Goal: Task Accomplishment & Management: Manage account settings

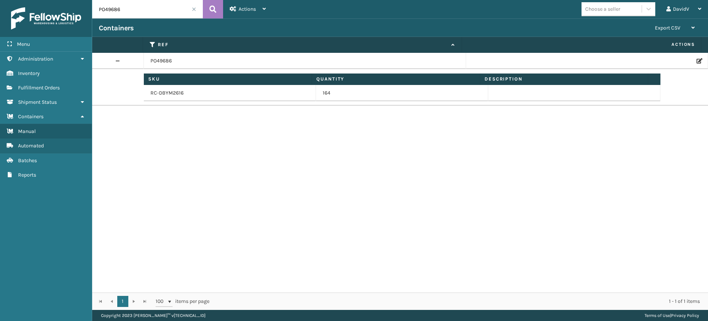
click at [194, 11] on span at bounding box center [194, 9] width 4 height 4
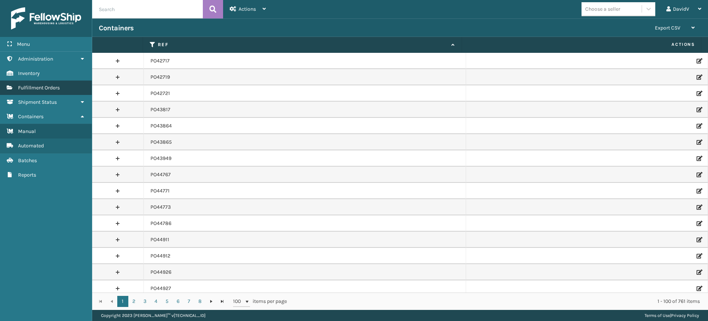
click at [41, 88] on span "Fulfillment Orders" at bounding box center [39, 87] width 42 height 6
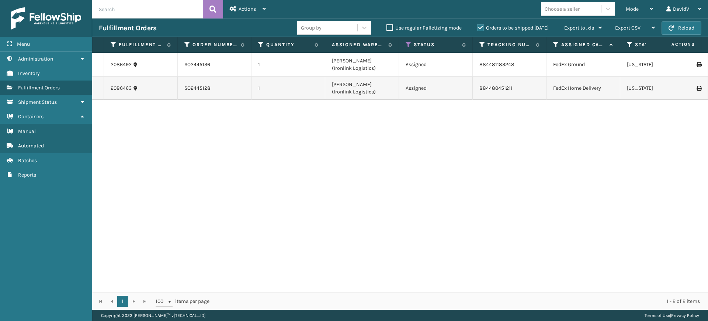
click at [482, 25] on label "Orders to be shipped [DATE]" at bounding box center [513, 28] width 72 height 6
click at [478, 25] on input "Orders to be shipped [DATE]" at bounding box center [477, 26] width 0 height 5
click at [483, 25] on label "Orders to be shipped [DATE]" at bounding box center [513, 28] width 72 height 6
click at [478, 25] on input "Orders to be shipped [DATE]" at bounding box center [477, 26] width 0 height 5
click at [483, 32] on div "Orders to be shipped [DATE]" at bounding box center [514, 28] width 87 height 9
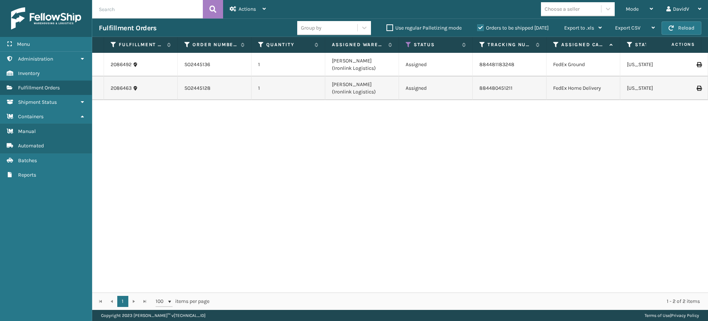
click at [483, 30] on label "Orders to be shipped [DATE]" at bounding box center [513, 28] width 72 height 6
click at [478, 28] on input "Orders to be shipped [DATE]" at bounding box center [477, 26] width 0 height 5
click at [483, 30] on label "Orders to be shipped [DATE]" at bounding box center [513, 28] width 72 height 6
click at [478, 28] on input "Orders to be shipped [DATE]" at bounding box center [477, 26] width 0 height 5
click at [347, 221] on div "2086492 SO2445136 1 [PERSON_NAME] (Ironlink Logistics) Assigned 884481183248 Fe…" at bounding box center [400, 172] width 616 height 239
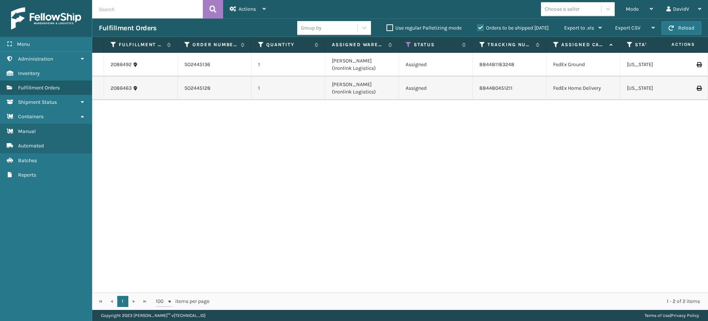
click at [333, 197] on div "2086492 SO2445136 1 [PERSON_NAME] (Ironlink Logistics) Assigned 884481183248 Fe…" at bounding box center [400, 172] width 616 height 239
click at [479, 27] on label "Orders to be shipped [DATE]" at bounding box center [513, 28] width 72 height 6
click at [478, 27] on input "Orders to be shipped [DATE]" at bounding box center [477, 26] width 0 height 5
click at [479, 27] on label "Orders to be shipped [DATE]" at bounding box center [513, 28] width 72 height 6
click at [478, 27] on input "Orders to be shipped [DATE]" at bounding box center [477, 26] width 0 height 5
